Goal: Information Seeking & Learning: Learn about a topic

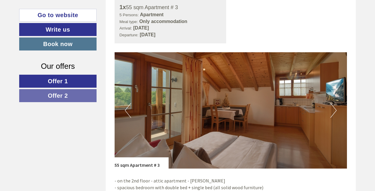
scroll to position [314, 0]
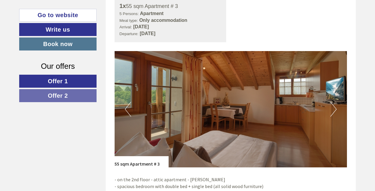
click at [334, 107] on button "Next" at bounding box center [334, 109] width 6 height 15
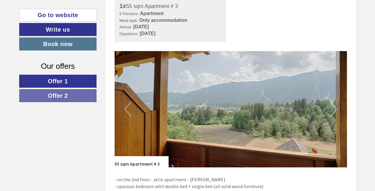
click at [334, 107] on button "Next" at bounding box center [334, 109] width 6 height 15
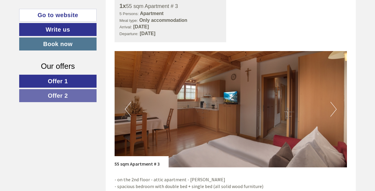
click at [334, 107] on button "Next" at bounding box center [334, 109] width 6 height 15
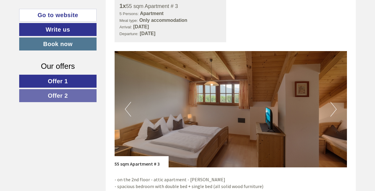
click at [334, 107] on button "Next" at bounding box center [334, 109] width 6 height 15
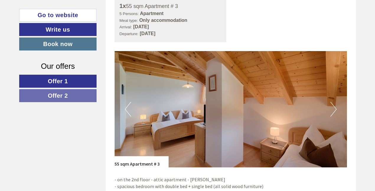
click at [334, 107] on button "Next" at bounding box center [334, 109] width 6 height 15
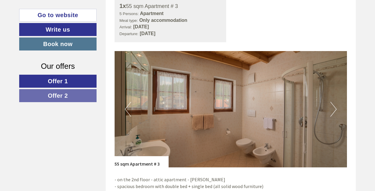
click at [334, 107] on button "Next" at bounding box center [334, 109] width 6 height 15
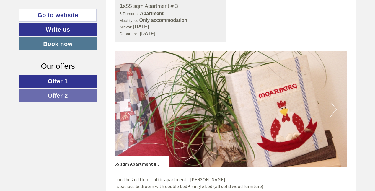
click at [334, 107] on button "Next" at bounding box center [334, 109] width 6 height 15
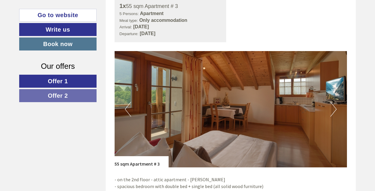
click at [334, 107] on button "Next" at bounding box center [334, 109] width 6 height 15
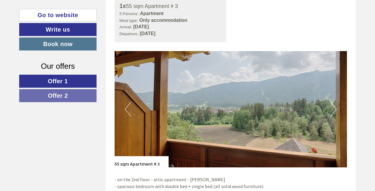
click at [334, 107] on button "Next" at bounding box center [334, 109] width 6 height 15
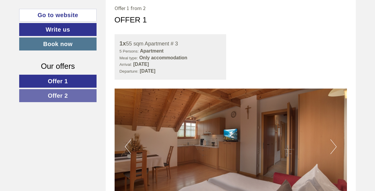
scroll to position [277, 0]
click at [62, 80] on span "Offer 1" at bounding box center [58, 81] width 20 height 7
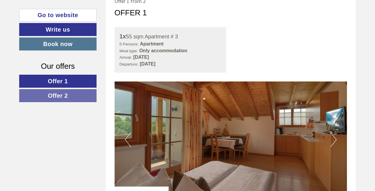
scroll to position [274, 0]
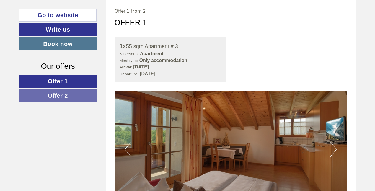
click at [53, 97] on span "Offer 2" at bounding box center [58, 96] width 20 height 7
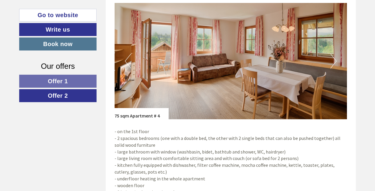
scroll to position [363, 0]
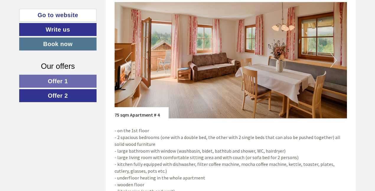
click at [334, 58] on button "Next" at bounding box center [334, 60] width 6 height 15
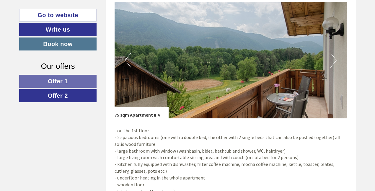
click at [334, 58] on button "Next" at bounding box center [334, 60] width 6 height 15
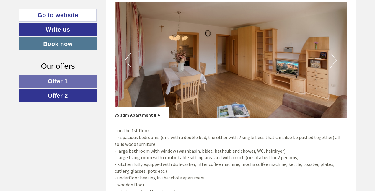
click at [334, 58] on button "Next" at bounding box center [334, 60] width 6 height 15
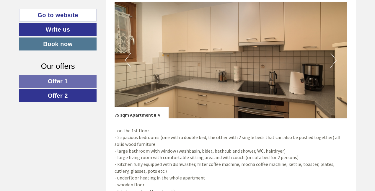
click at [334, 58] on button "Next" at bounding box center [334, 60] width 6 height 15
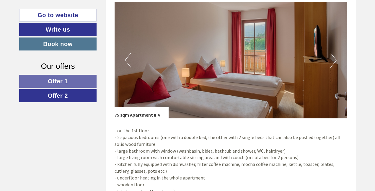
click at [334, 58] on button "Next" at bounding box center [334, 60] width 6 height 15
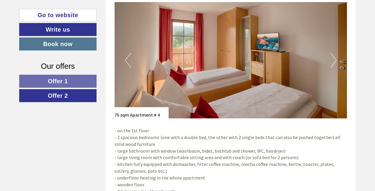
click at [334, 58] on button "Next" at bounding box center [334, 60] width 6 height 15
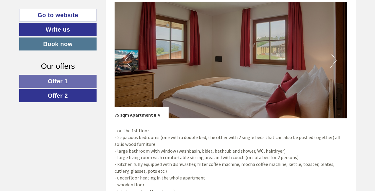
click at [334, 58] on button "Next" at bounding box center [334, 60] width 6 height 15
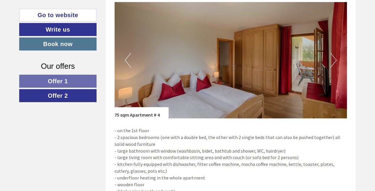
click at [334, 58] on button "Next" at bounding box center [334, 60] width 6 height 15
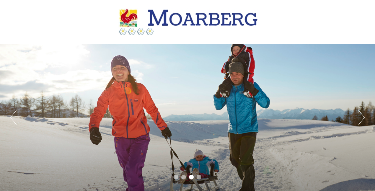
scroll to position [0, 0]
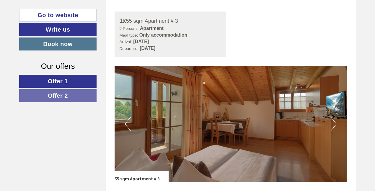
scroll to position [300, 0]
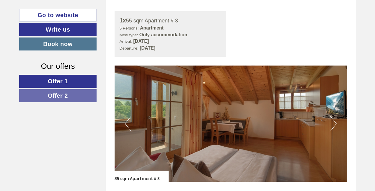
click at [58, 95] on span "Offer 2" at bounding box center [58, 96] width 20 height 7
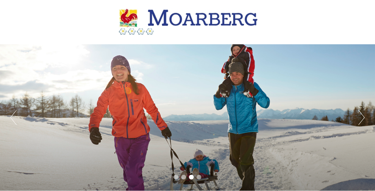
scroll to position [0, 0]
click at [187, 21] on div at bounding box center [187, 22] width 331 height 38
